Goal: Find specific page/section: Find specific page/section

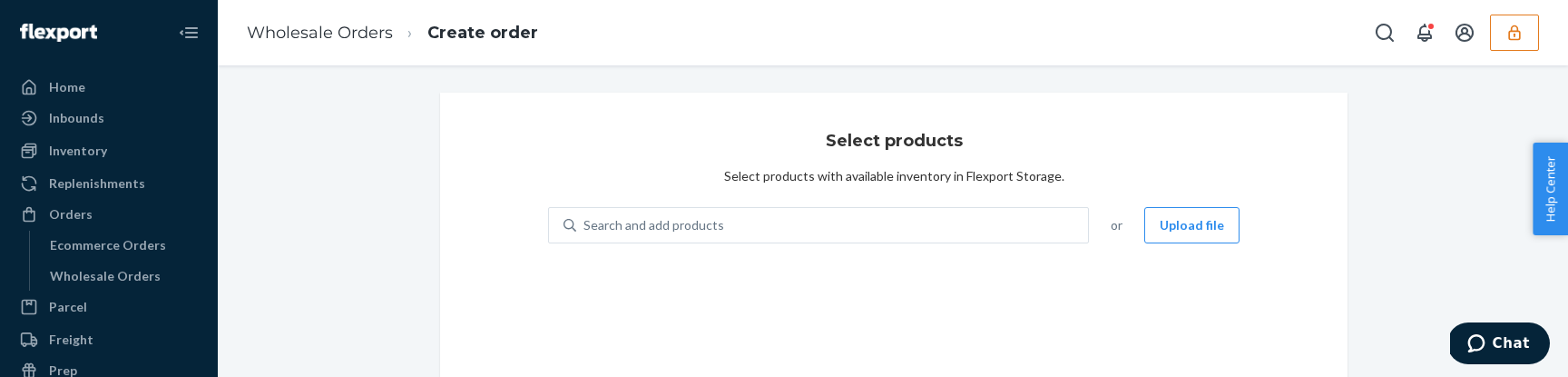
scroll to position [2, 0]
click at [153, 156] on div "Inventory" at bounding box center [109, 150] width 193 height 26
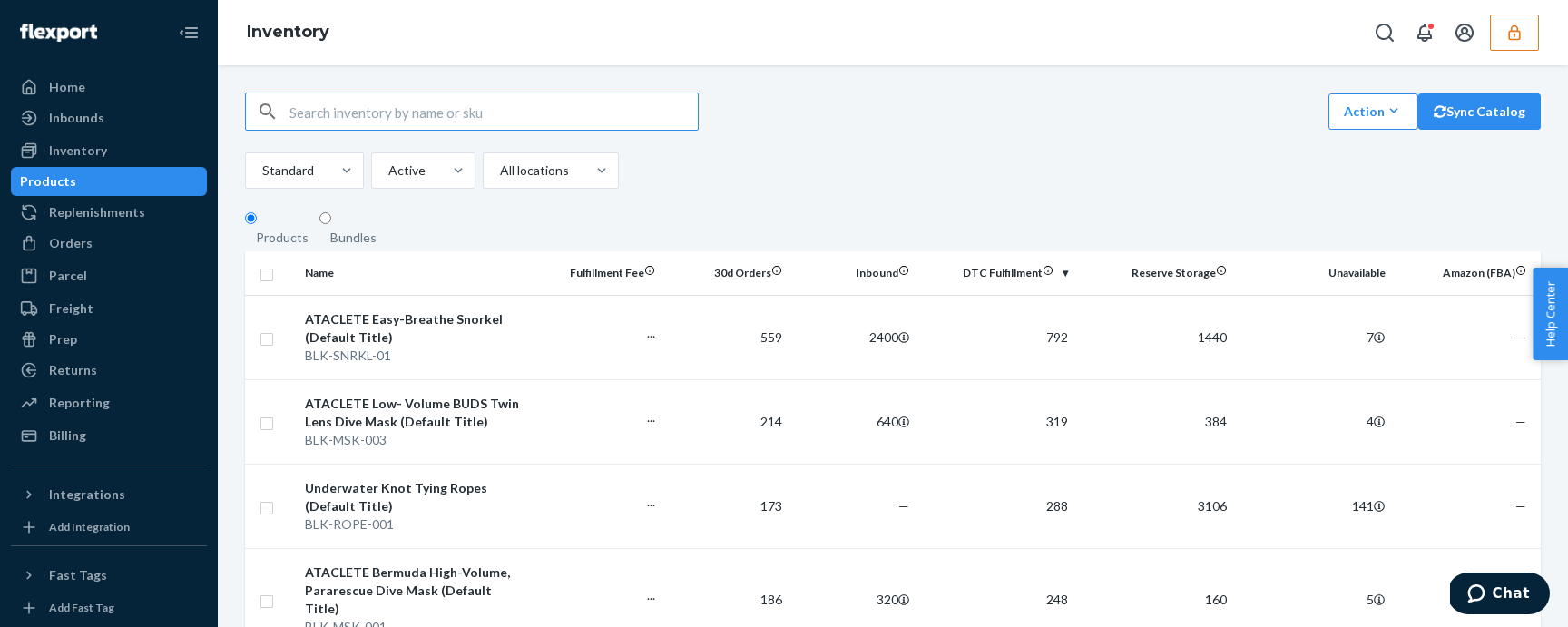
click at [1516, 25] on icon "button" at bounding box center [1515, 33] width 18 height 18
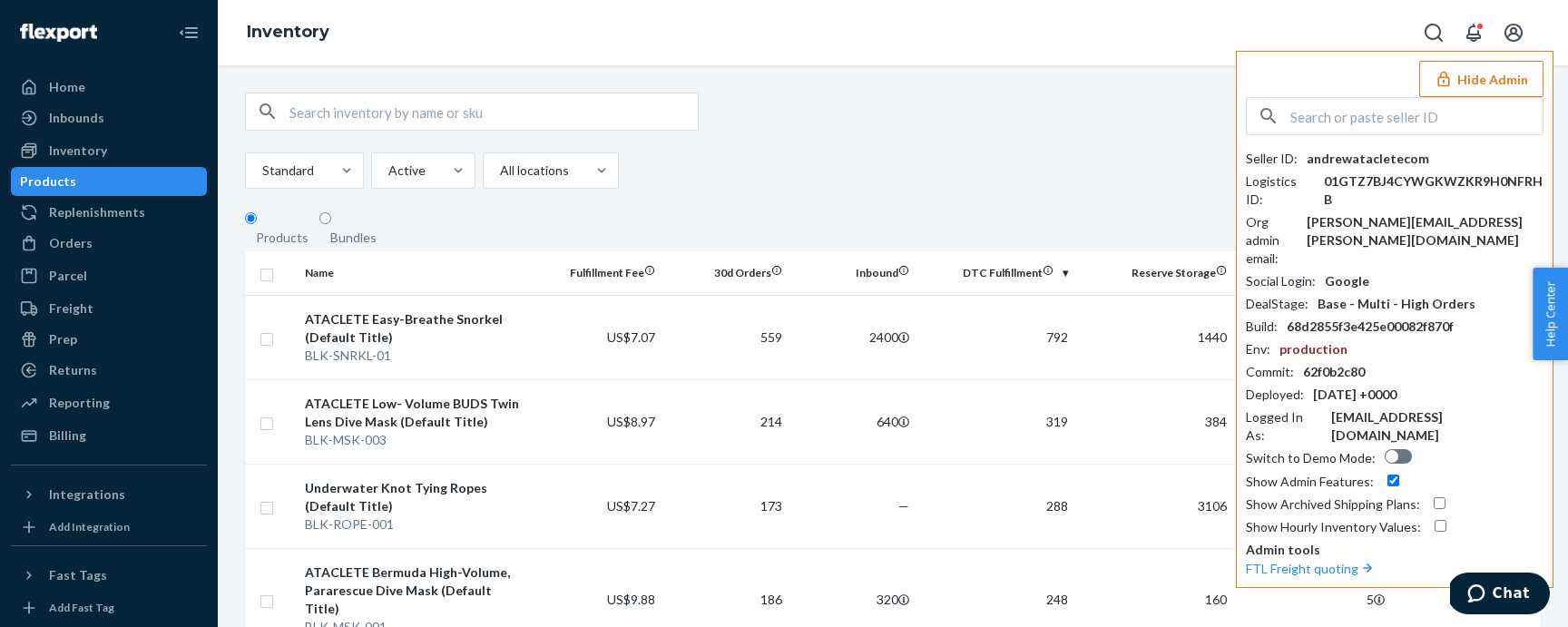
click at [1165, 60] on div "Inventory Hide Admin Seller ID : andrewatacletecom Logistics ID : 01GTZ7BJ4CYWG…" at bounding box center [892, 33] width 1350 height 65
click at [596, 112] on input "text" at bounding box center [494, 112] width 409 height 37
paste input "DLYUVA7YMHA"
click at [1043, 116] on div "DLYUVA7YMHA Action Create product Create bundle Bulk create products Bulk updat…" at bounding box center [893, 112] width 1296 height 39
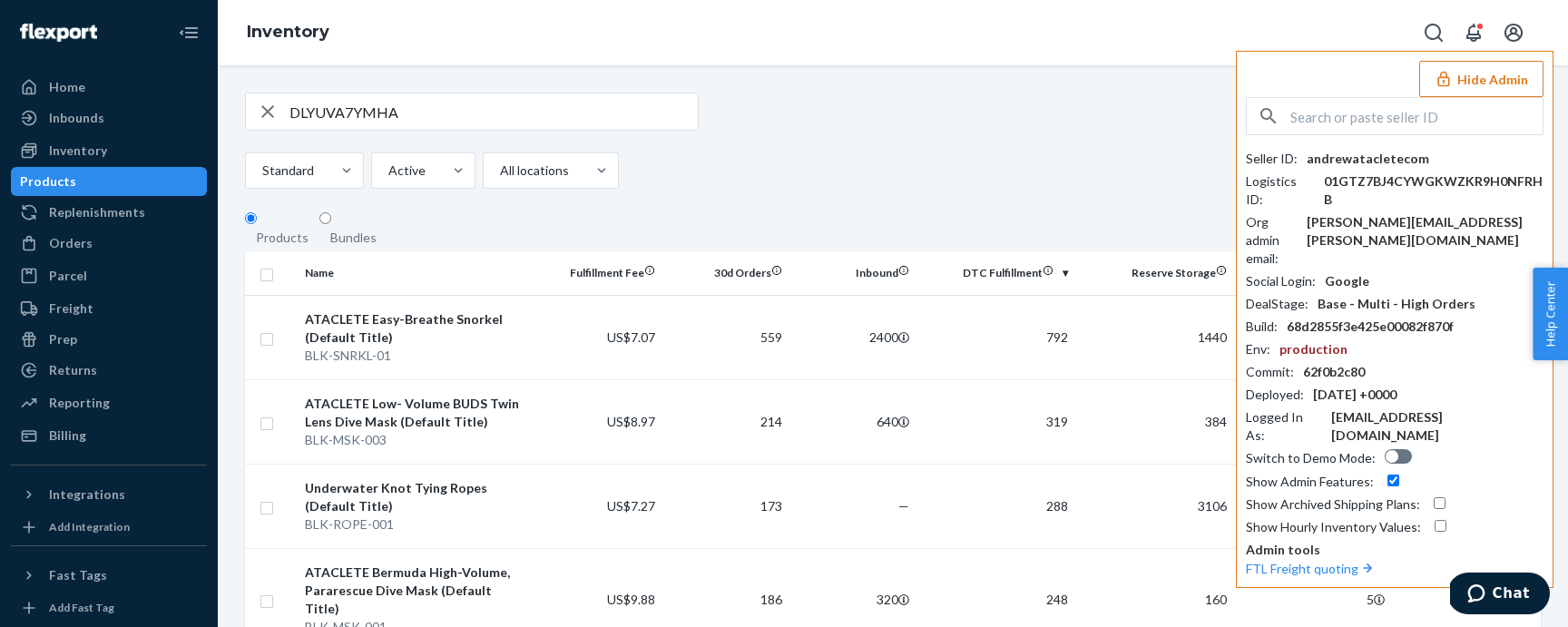
click at [1500, 89] on button "Hide Admin" at bounding box center [1482, 78] width 125 height 37
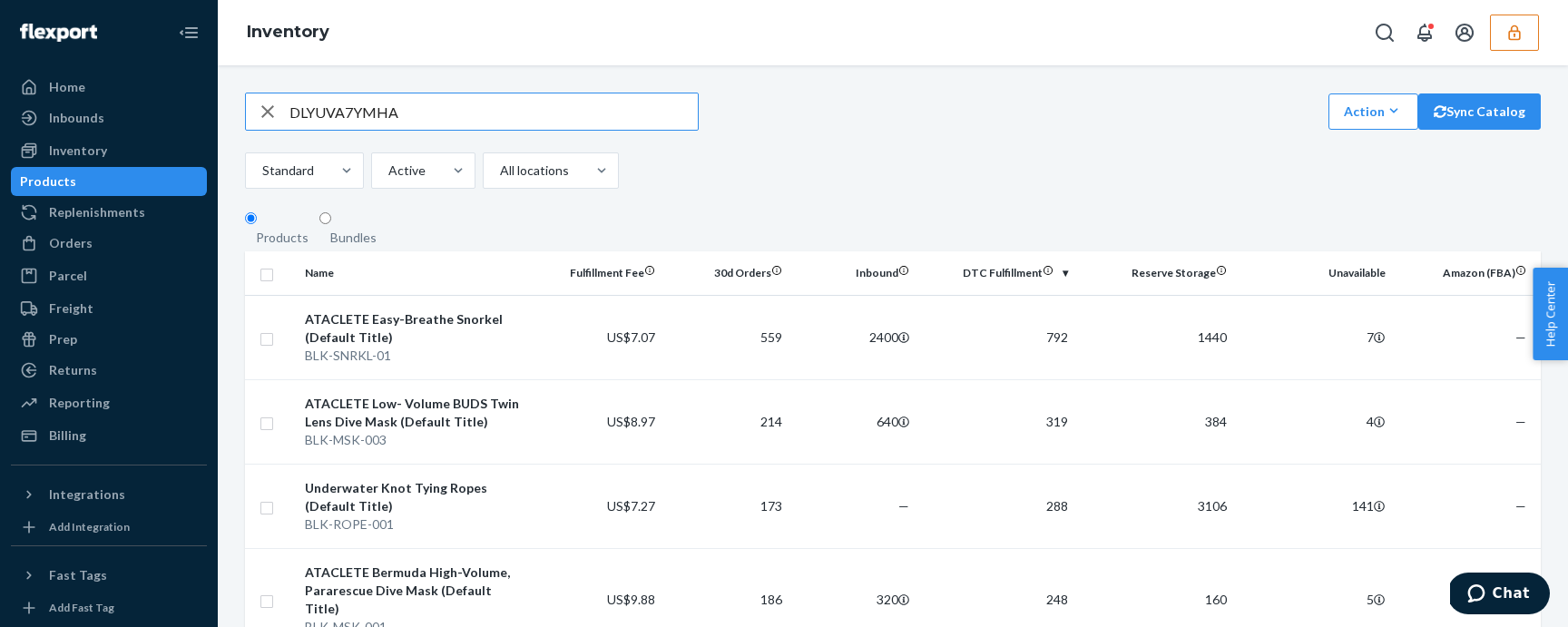
click at [547, 123] on input "DLYUVA7YMHA" at bounding box center [494, 112] width 409 height 37
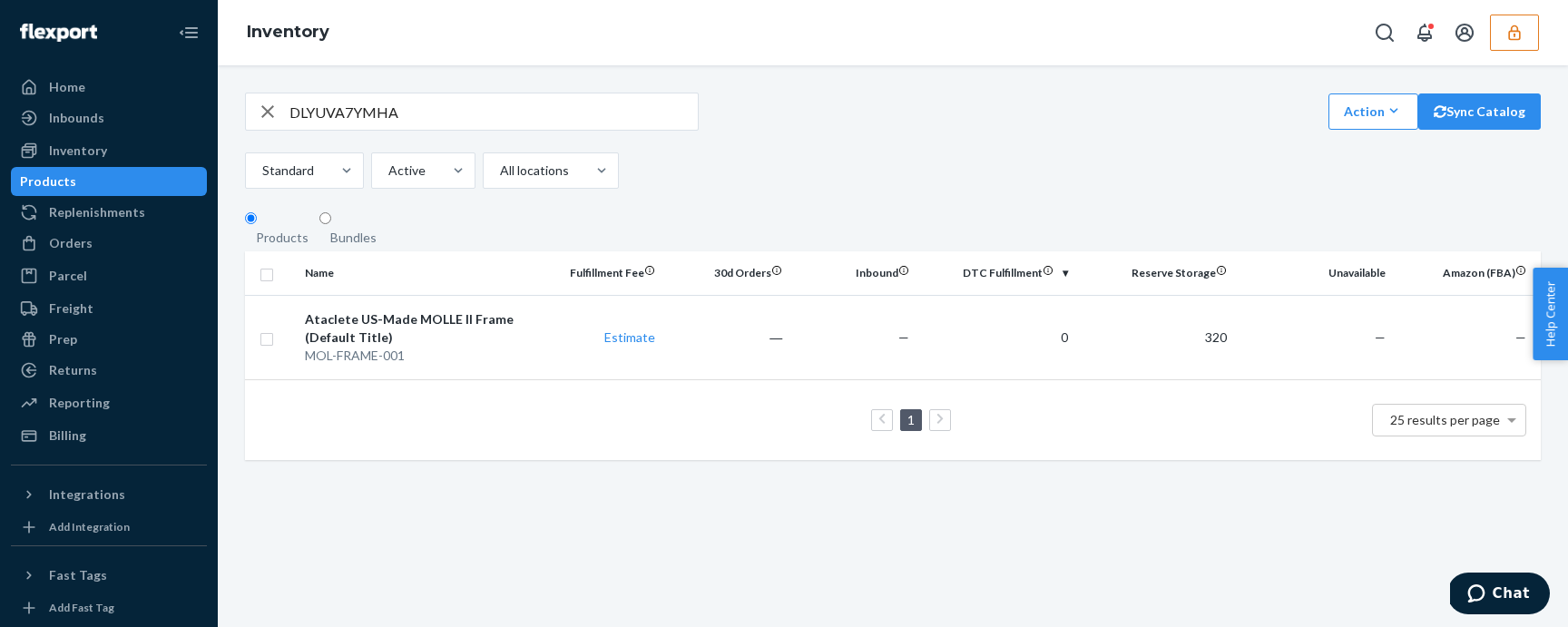
click at [543, 120] on input "DLYUVA7YMHA" at bounding box center [494, 112] width 409 height 37
paste input "VHSE6HFHL3"
type input "DVHSE6HFHL3"
